Goal: Task Accomplishment & Management: Use online tool/utility

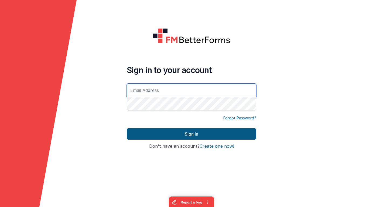
type input "[EMAIL_ADDRESS][DOMAIN_NAME]"
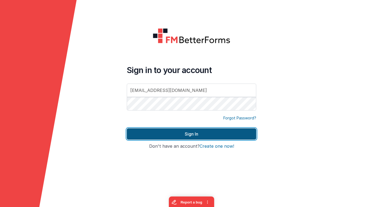
click at [150, 134] on button "Sign In" at bounding box center [192, 133] width 130 height 11
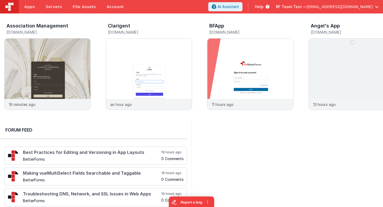
click at [307, 6] on span "BF Team Test —" at bounding box center [291, 6] width 31 height 5
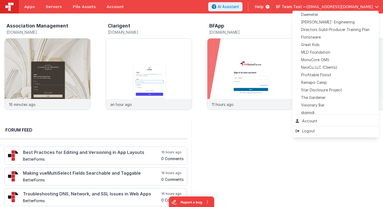
scroll to position [127, 0]
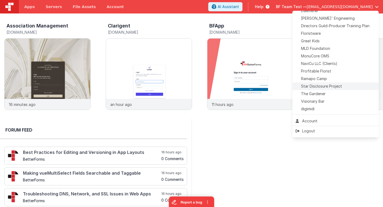
click at [309, 86] on span "Star Disclosure Project" at bounding box center [321, 86] width 41 height 5
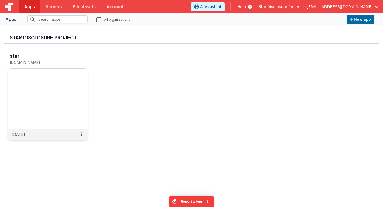
click at [52, 89] on img at bounding box center [48, 99] width 80 height 60
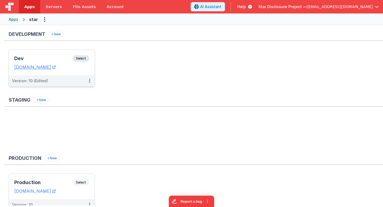
click at [56, 58] on h3 "Dev" at bounding box center [43, 58] width 58 height 5
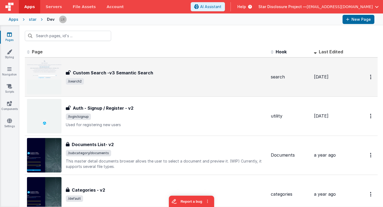
click at [101, 79] on span "/search2" at bounding box center [166, 81] width 201 height 6
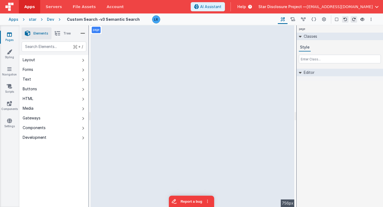
click at [62, 32] on li "Tree" at bounding box center [63, 34] width 22 height 12
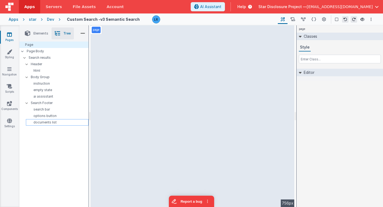
click at [42, 122] on p "documents list" at bounding box center [58, 122] width 60 height 4
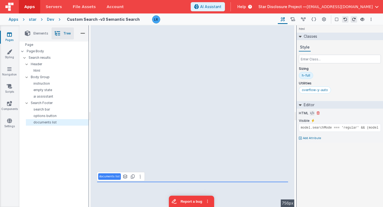
click at [310, 112] on icon at bounding box center [312, 113] width 4 height 4
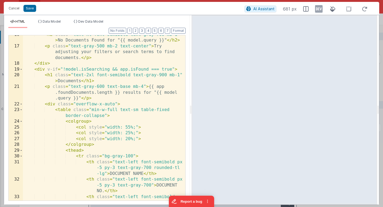
scroll to position [126, 0]
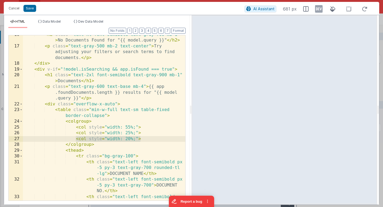
drag, startPoint x: 141, startPoint y: 138, endPoint x: 77, endPoint y: 139, distance: 64.5
click at [77, 139] on div "< h2 class = "text-xl font-semibold text-gray-700 mb-1" > No Documents Found fo…" at bounding box center [104, 129] width 162 height 195
click at [144, 134] on div "< h2 class = "text-xl font-semibold text-gray-700 mb-1" > No Documents Found fo…" at bounding box center [104, 129] width 162 height 195
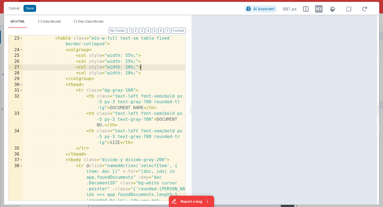
scroll to position [200, 0]
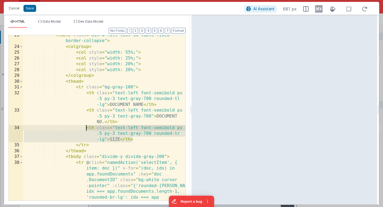
drag, startPoint x: 134, startPoint y: 140, endPoint x: 86, endPoint y: 127, distance: 50.5
click at [86, 127] on div "< table class = "min-w-full text-sm table-fixed border-collapse" > < colgroup >…" at bounding box center [104, 143] width 162 height 223
click at [133, 141] on div "< table class = "min-w-full text-sm table-fixed border-collapse" > < colgroup >…" at bounding box center [104, 143] width 162 height 223
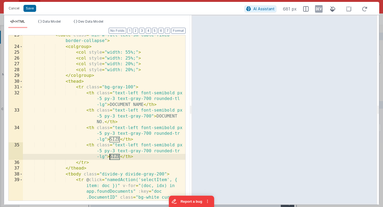
drag, startPoint x: 119, startPoint y: 157, endPoint x: 109, endPoint y: 157, distance: 10.0
click at [109, 157] on div "< table class = "min-w-full text-sm table-fixed border-collapse" > < colgroup >…" at bounding box center [104, 143] width 162 height 223
click at [117, 158] on div "< table class = "min-w-full text-sm table-fixed border-collapse" > < colgroup >…" at bounding box center [104, 143] width 162 height 223
drag, startPoint x: 110, startPoint y: 157, endPoint x: 119, endPoint y: 157, distance: 9.4
click at [119, 157] on div "< table class = "min-w-full text-sm table-fixed border-collapse" > < colgroup >…" at bounding box center [104, 143] width 162 height 223
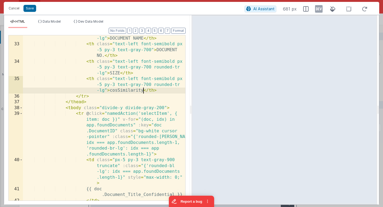
scroll to position [267, 0]
click at [137, 150] on div "< th class = "text-left font-semibold px -5 py-3 text-gray-700 rounded-tl -lg" …" at bounding box center [104, 120] width 162 height 195
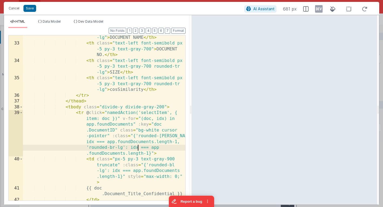
scroll to position [267, 0]
click at [132, 155] on div "< th class = "text-left font-semibold px -5 py-3 text-gray-700 rounded-tl -lg" …" at bounding box center [104, 120] width 162 height 195
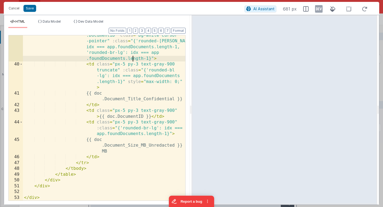
scroll to position [362, 0]
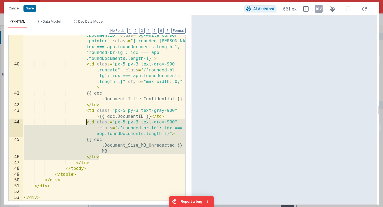
drag, startPoint x: 100, startPoint y: 158, endPoint x: 87, endPoint y: 124, distance: 36.3
click at [87, 124] on div "< tr @ click = "namedAction('selectItem', { item: doc })" v-for = "(doc, idx) i…" at bounding box center [104, 124] width 162 height 218
click at [102, 158] on div "< tr @ click = "namedAction('selectItem', { item: doc })" v-for = "(doc, idx) i…" at bounding box center [104, 124] width 162 height 218
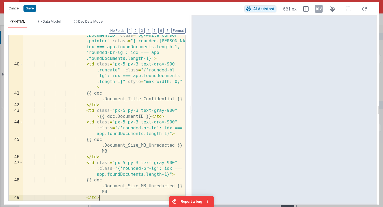
scroll to position [366, 0]
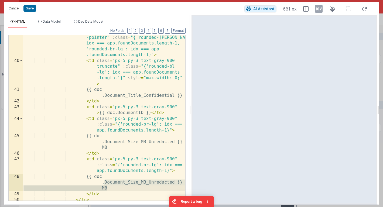
drag, startPoint x: 104, startPoint y: 184, endPoint x: 107, endPoint y: 187, distance: 5.0
click at [107, 187] on div "< tr @ click = "namedAction('selectItem', { item: doc })" v-for = "(doc, idx) i…" at bounding box center [104, 121] width 162 height 218
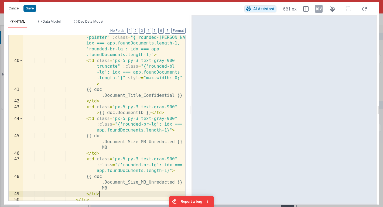
click at [106, 192] on div "< tr @ click = "namedAction('selectItem', { item: doc })" v-for = "(doc, idx) i…" at bounding box center [104, 121] width 162 height 218
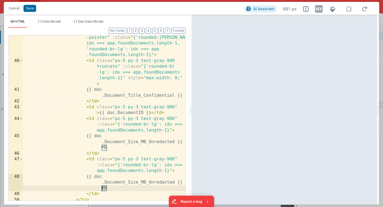
drag, startPoint x: 111, startPoint y: 189, endPoint x: 102, endPoint y: 189, distance: 9.2
click at [102, 189] on div "< tr @ click = "namedAction('selectItem', { item: doc })" v-for = "(doc, idx) i…" at bounding box center [104, 121] width 162 height 218
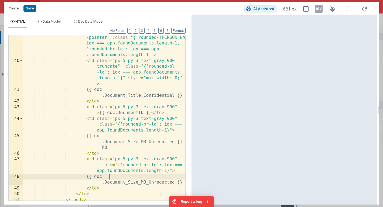
click at [150, 179] on div "< tr @ click = "namedAction('selectItem', { item: doc })" v-for = "(doc, idx) i…" at bounding box center [104, 121] width 162 height 218
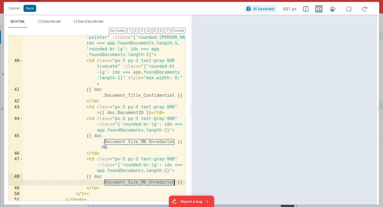
drag, startPoint x: 105, startPoint y: 182, endPoint x: 175, endPoint y: 184, distance: 69.9
click at [175, 184] on div "< tr @ click = "namedAction('selectItem', { item: doc })" v-for = "(doc, idx) i…" at bounding box center [104, 121] width 162 height 218
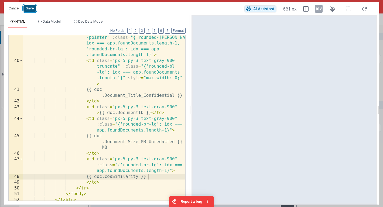
click at [33, 8] on button "Save" at bounding box center [29, 8] width 13 height 7
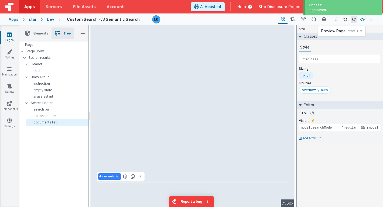
click at [364, 20] on icon at bounding box center [363, 20] width 4 height 4
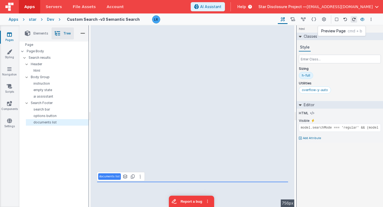
type input "div"
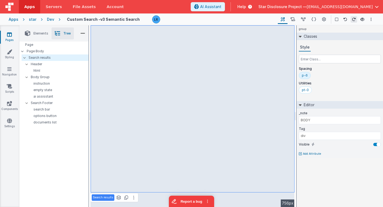
click at [313, 183] on div "group Classes Style Spacing p-6 Utilities pt-0 Editor _note BODY Tag div Visibl…" at bounding box center [340, 116] width 86 height 182
click at [55, 124] on p "documents list" at bounding box center [58, 122] width 60 height 4
type input "model.searchMode === 'regular' && (model.isSearching || app.foundDocuments.leng…"
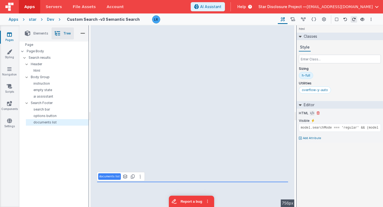
click at [311, 114] on icon at bounding box center [312, 113] width 4 height 4
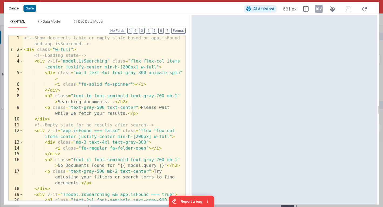
click at [12, 7] on button "Cancel" at bounding box center [14, 9] width 16 height 8
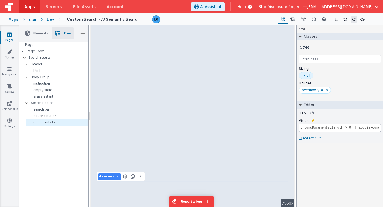
scroll to position [0, 138]
drag, startPoint x: 301, startPoint y: 128, endPoint x: 386, endPoint y: 127, distance: 85.3
click at [383, 127] on html "Apps Servers File Assets Account Some FUTURE Slot AI Assistant Help Star Disclo…" at bounding box center [191, 103] width 383 height 207
click at [342, 128] on input "model.searchMode === 'regular' && (model.isSearching || app.foundDocuments.leng…" at bounding box center [340, 128] width 82 height 8
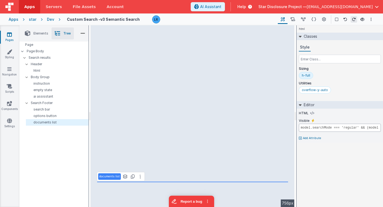
drag, startPoint x: 342, startPoint y: 128, endPoint x: 317, endPoint y: 126, distance: 25.2
click at [317, 126] on input "model.searchMode === 'regular' && (model.isSearching || app.foundDocuments.leng…" at bounding box center [340, 128] width 82 height 8
click at [323, 19] on icon at bounding box center [324, 20] width 4 height 6
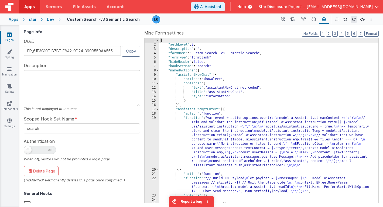
click at [231, 103] on div "{ "authLevel" : 0 , "description" : "" , "formName" : "Custom Search -v3 Semant…" at bounding box center [269, 125] width 219 height 174
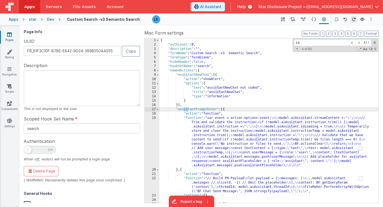
type input "i"
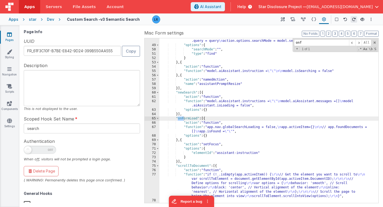
scroll to position [354, 0]
type input "onform"
click at [193, 131] on div ""function" : "app.isFound = \"\"\n app.foundDocuments = [] \n const query = act…" at bounding box center [269, 124] width 219 height 178
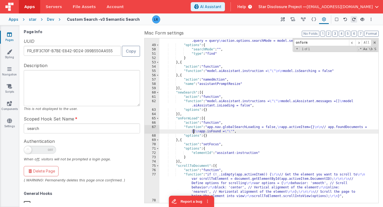
click at [150, 130] on div "67" at bounding box center [152, 129] width 15 height 9
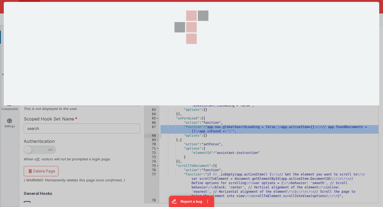
click at [150, 130] on div at bounding box center [192, 103] width 376 height 203
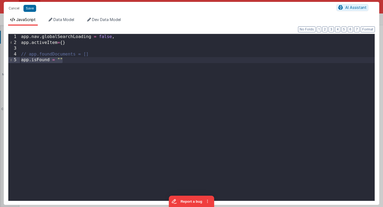
drag, startPoint x: 68, startPoint y: 59, endPoint x: 18, endPoint y: 59, distance: 49.4
click at [18, 59] on div "1 2 3 4 5 app . nav . globalSearchLoading = false , app . activeItem = { } // a…" at bounding box center [191, 118] width 367 height 168
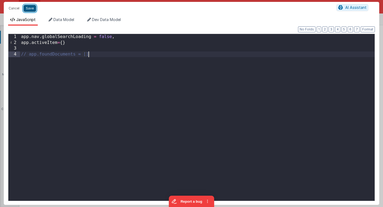
click at [30, 7] on button "Save" at bounding box center [29, 8] width 13 height 7
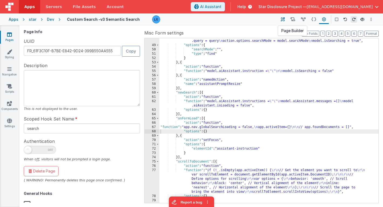
click at [282, 20] on icon at bounding box center [283, 20] width 4 height 6
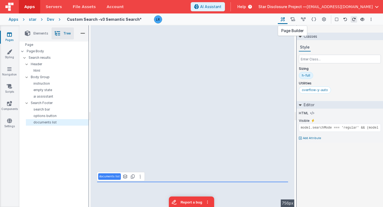
type input "div"
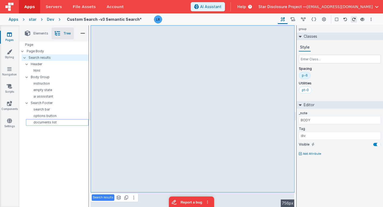
click at [57, 123] on p "documents list" at bounding box center [58, 122] width 60 height 4
type input "model.searchMode === 'regular' && (model.isSearching || app.foundDocuments.leng…"
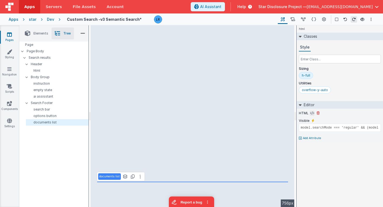
click at [311, 112] on icon at bounding box center [312, 113] width 4 height 4
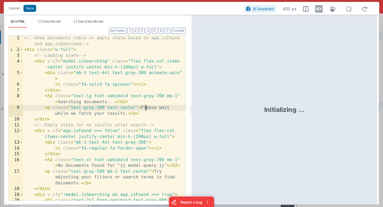
scroll to position [0, 0]
click at [145, 108] on div "<!-- Show documents table or empty state based on app.isFound and app.isSearche…" at bounding box center [104, 129] width 162 height 189
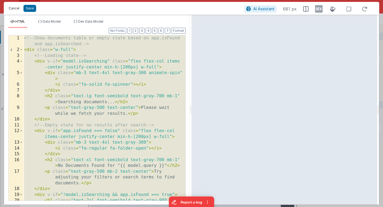
click at [15, 6] on button "Cancel" at bounding box center [14, 9] width 16 height 8
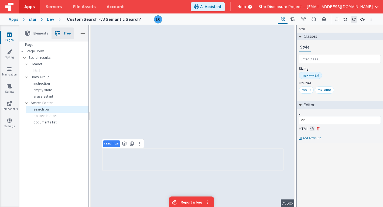
click at [312, 130] on icon at bounding box center [312, 129] width 4 height 4
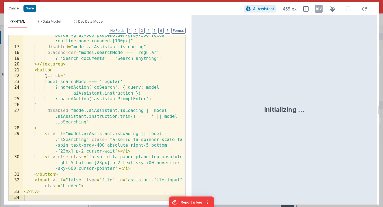
scroll to position [119, 0]
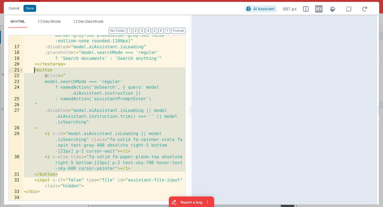
drag, startPoint x: 58, startPoint y: 174, endPoint x: 35, endPoint y: 70, distance: 106.4
click at [35, 70] on div "class = "min-h-[48px] min-w-[309px] no-scrollbar resize -none block w-full py-2…" at bounding box center [104, 118] width 162 height 195
click at [61, 176] on div "class = "min-h-[48px] min-w-[309px] no-scrollbar resize -none block w-full py-2…" at bounding box center [104, 118] width 162 height 195
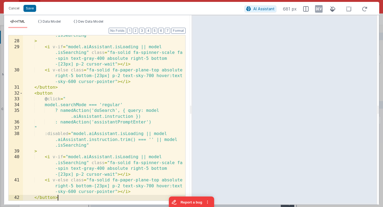
scroll to position [206, 0]
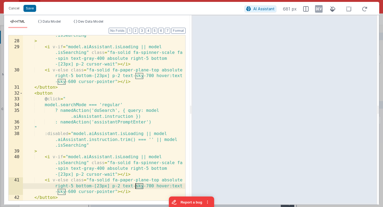
drag, startPoint x: 143, startPoint y: 187, endPoint x: 136, endPoint y: 187, distance: 6.7
click at [136, 187] on div ":disabled = "model.aiAssistant.isLoading || model .aiAssistant.instruction.trim…" at bounding box center [104, 118] width 162 height 195
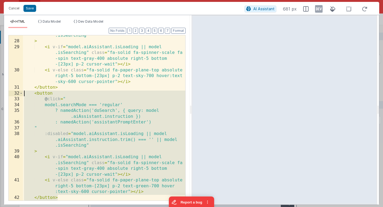
drag, startPoint x: 59, startPoint y: 198, endPoint x: 23, endPoint y: 93, distance: 110.7
click at [23, 93] on div ":disabled = "model.aiAssistant.isLoading || model .aiAssistant.instruction.trim…" at bounding box center [104, 118] width 162 height 195
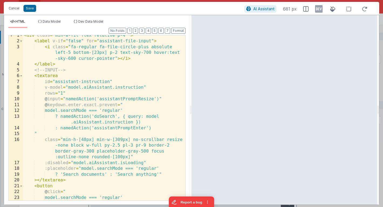
scroll to position [119, 0]
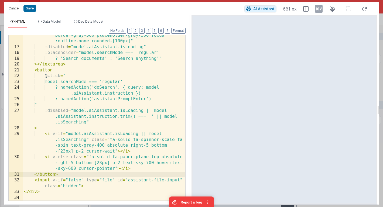
click at [48, 192] on div "class = "min-h-[48px] min-w-[309px] no-scrollbar resize -none block w-full py-2…" at bounding box center [104, 118] width 162 height 195
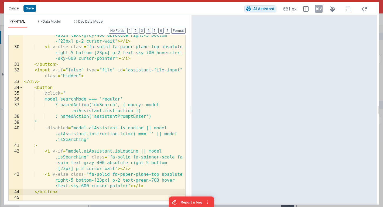
scroll to position [229, 0]
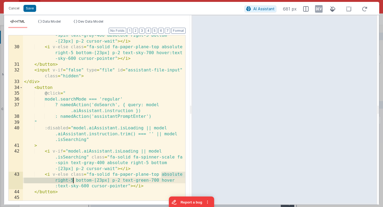
drag, startPoint x: 162, startPoint y: 174, endPoint x: 74, endPoint y: 182, distance: 88.6
click at [74, 181] on div "< i v-if = "model.aiAssistant.isLoading || model .isSearching" class = "fa-soli…" at bounding box center [104, 118] width 162 height 195
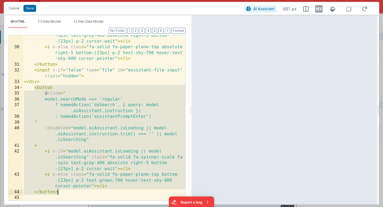
drag, startPoint x: 35, startPoint y: 87, endPoint x: 57, endPoint y: 192, distance: 107.6
click at [57, 192] on div "< i v-if = "model.aiAssistant.isLoading || model .isSearching" class = "fa-soli…" at bounding box center [104, 118] width 162 height 195
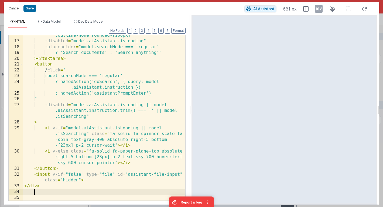
scroll to position [125, 0]
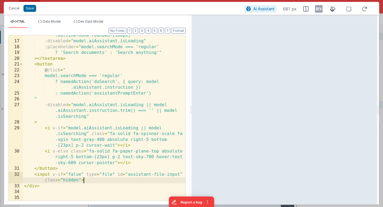
click at [84, 179] on div "class = "min-h-[48px] min-w-[309px] no-scrollbar resize -none block w-full py-2…" at bounding box center [104, 112] width 162 height 195
click at [33, 195] on div "class = "min-h-[48px] min-w-[309px] no-scrollbar resize -none block w-full py-2…" at bounding box center [104, 112] width 162 height 195
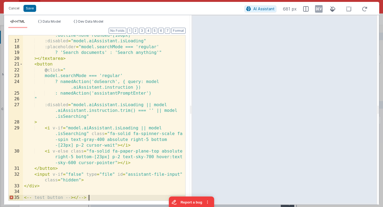
click at [103, 197] on div "class = "min-h-[48px] min-w-[309px] no-scrollbar resize -none block w-full py-2…" at bounding box center [104, 112] width 162 height 195
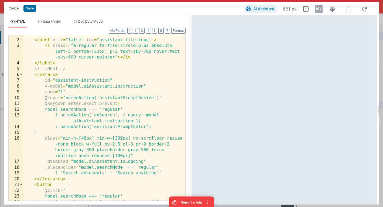
scroll to position [130, 0]
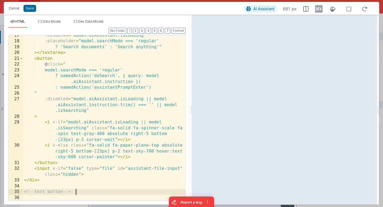
click at [86, 195] on div ":disabled = "model.aiAssistant.isLoading" :placeholder = "model.searchMode === …" at bounding box center [104, 121] width 162 height 177
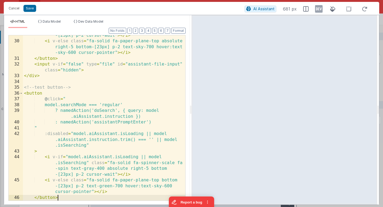
scroll to position [235, 0]
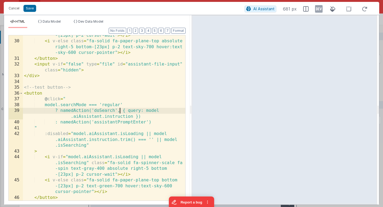
click at [121, 110] on div "< i v-if = "model.aiAssistant.isLoading || model .isSearching" class = "fa-soli…" at bounding box center [104, 112] width 162 height 195
click at [29, 9] on button "Save" at bounding box center [29, 8] width 13 height 7
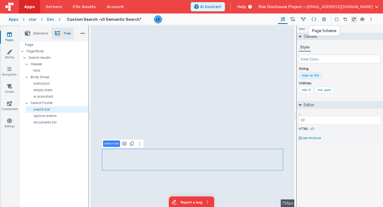
click at [315, 19] on icon at bounding box center [314, 20] width 5 height 6
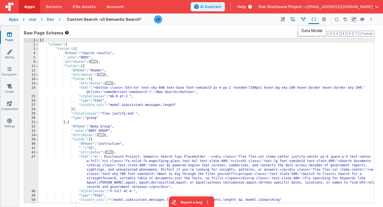
click at [306, 19] on icon at bounding box center [303, 20] width 5 height 6
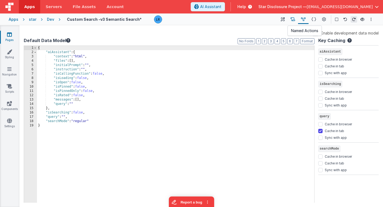
click at [296, 20] on button at bounding box center [293, 19] width 11 height 9
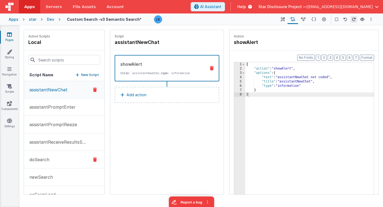
click at [50, 157] on button "doSearch" at bounding box center [64, 160] width 80 height 18
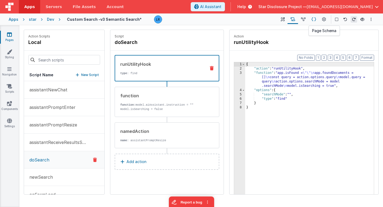
click at [314, 20] on icon at bounding box center [314, 20] width 5 height 6
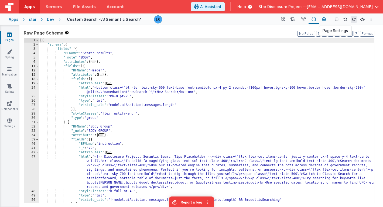
click at [325, 22] on icon at bounding box center [324, 20] width 4 height 6
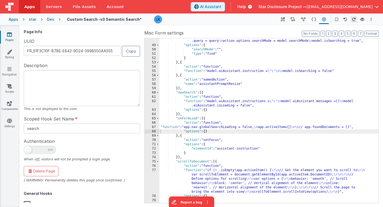
click at [246, 140] on div ""function" : "app.isFound = \"\"\n app.foundDocuments = [] \n const query = act…" at bounding box center [269, 124] width 219 height 178
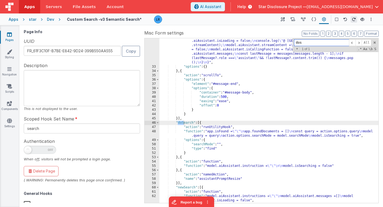
scroll to position [259, 0]
type input "dose"
click at [157, 122] on span at bounding box center [157, 123] width 3 height 4
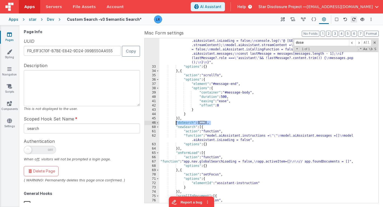
drag, startPoint x: 214, startPoint y: 123, endPoint x: 176, endPoint y: 121, distance: 37.6
click at [176, 121] on div ""function" : "const context = model.aiAssistant.context; \n debugger \n if (act…" at bounding box center [269, 119] width 219 height 273
click at [219, 124] on div ""function" : "const context = model.aiAssistant.context; \n debugger \n if (act…" at bounding box center [269, 119] width 219 height 273
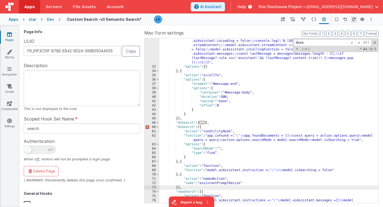
click at [194, 127] on div ""function" : "const context = model.aiAssistant.context; \n debugger \n if (act…" at bounding box center [269, 111] width 219 height 256
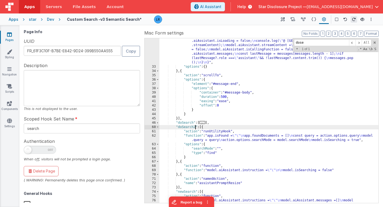
click at [217, 153] on div ""function" : "const context = model.aiAssistant.context; \n debugger \n if (act…" at bounding box center [269, 111] width 219 height 256
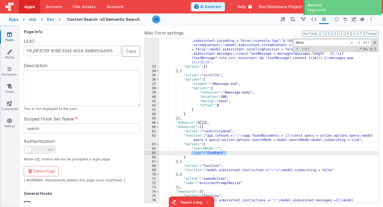
drag, startPoint x: 192, startPoint y: 153, endPoint x: 227, endPoint y: 151, distance: 34.8
click at [227, 151] on div ""function" : "const context = model.aiAssistant.context; \n debugger \n if (act…" at bounding box center [269, 111] width 219 height 256
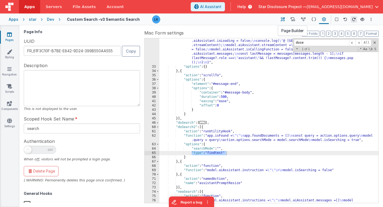
click at [284, 18] on icon at bounding box center [283, 20] width 4 height 6
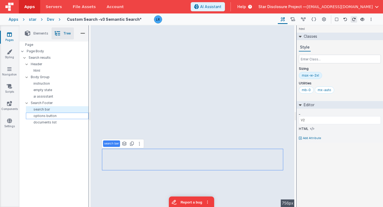
click at [66, 117] on p "options button" at bounding box center [58, 116] width 60 height 4
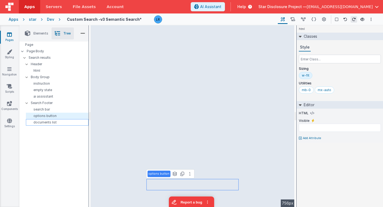
click at [56, 124] on p "documents list" at bounding box center [58, 122] width 60 height 4
type input "model.searchMode === 'regular' && (model.isSearching || app.foundDocuments.leng…"
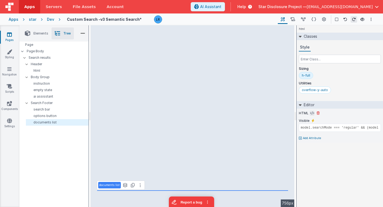
click at [310, 112] on icon at bounding box center [312, 113] width 4 height 4
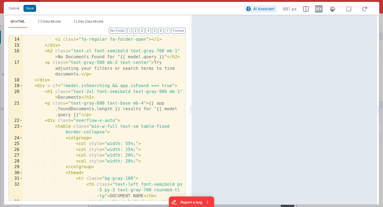
scroll to position [116, 0]
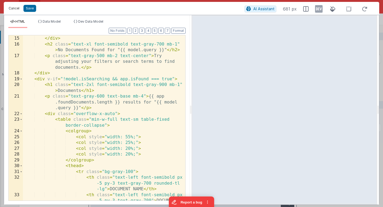
click at [11, 9] on button "Cancel" at bounding box center [14, 9] width 16 height 8
